Goal: Information Seeking & Learning: Learn about a topic

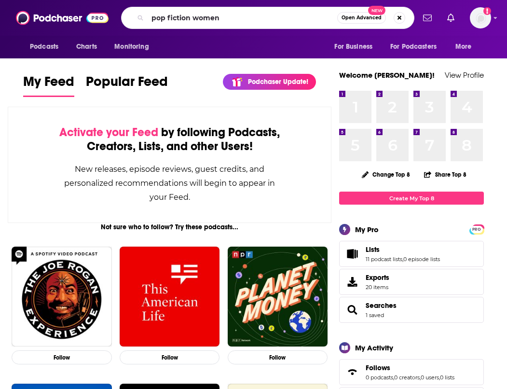
type input "pop fiction women"
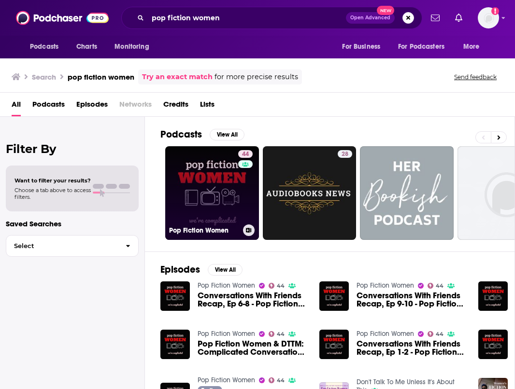
click at [201, 185] on link "44 Pop Fiction Women" at bounding box center [212, 193] width 94 height 94
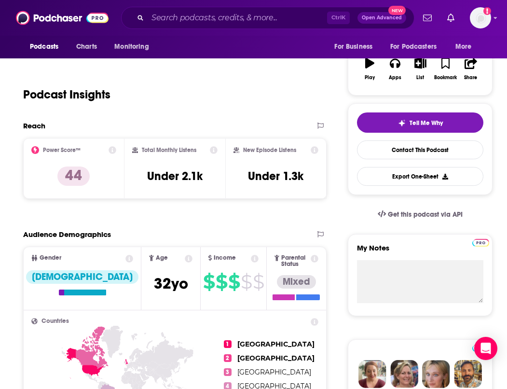
scroll to position [48, 0]
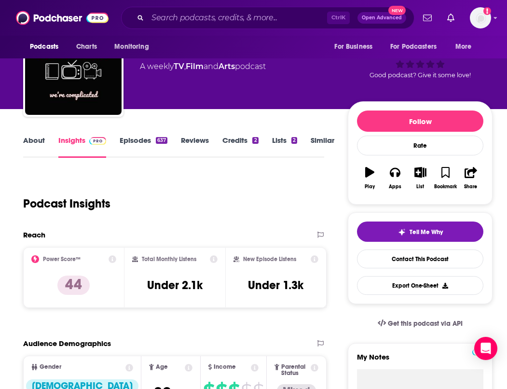
click at [32, 144] on link "About" at bounding box center [34, 147] width 22 height 22
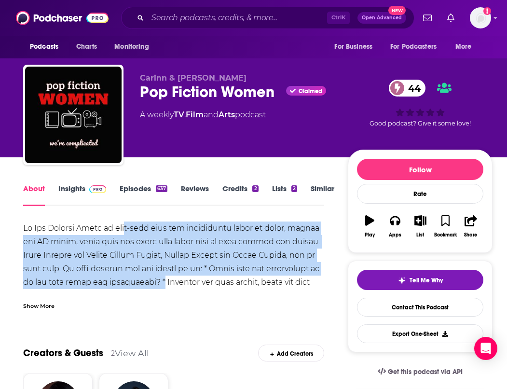
drag, startPoint x: 140, startPoint y: 228, endPoint x: 268, endPoint y: 280, distance: 137.7
click at [267, 280] on div at bounding box center [173, 350] width 301 height 257
click at [268, 280] on div at bounding box center [173, 350] width 301 height 257
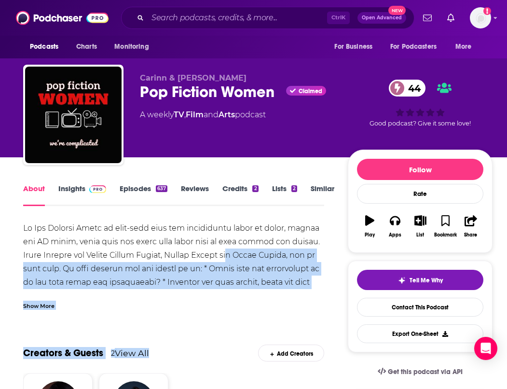
drag, startPoint x: 228, startPoint y: 337, endPoint x: 296, endPoint y: 251, distance: 110.1
